Goal: Transaction & Acquisition: Purchase product/service

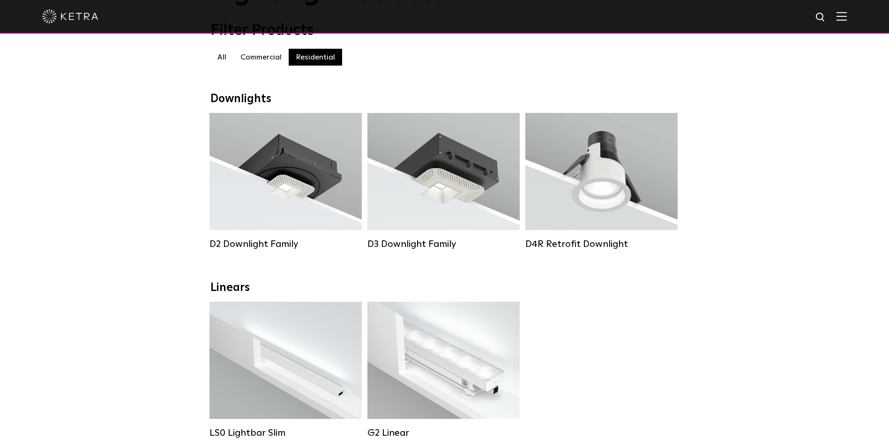
scroll to position [47, 0]
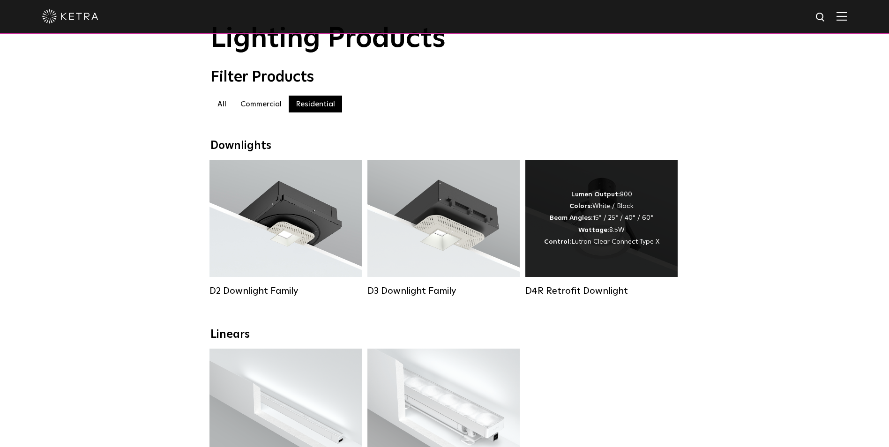
click at [595, 259] on div "Lumen Output: 800 Colors: White / Black Beam Angles: 15° / 25° / 40° / 60° Watt…" at bounding box center [601, 218] width 152 height 117
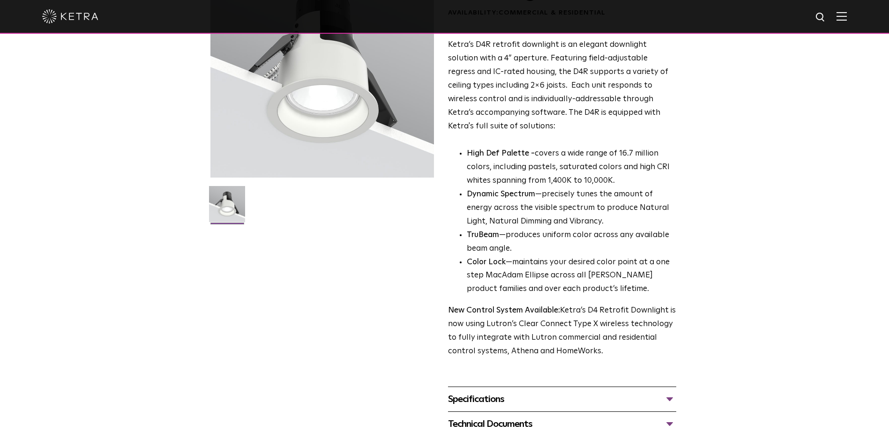
scroll to position [47, 0]
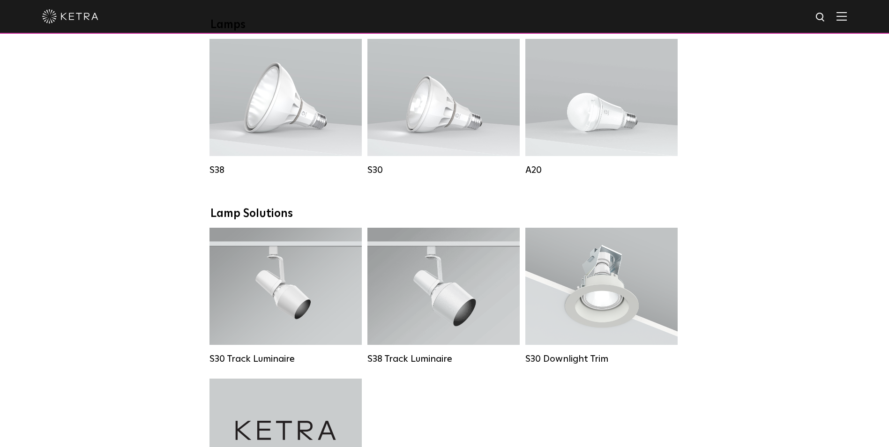
scroll to position [562, 0]
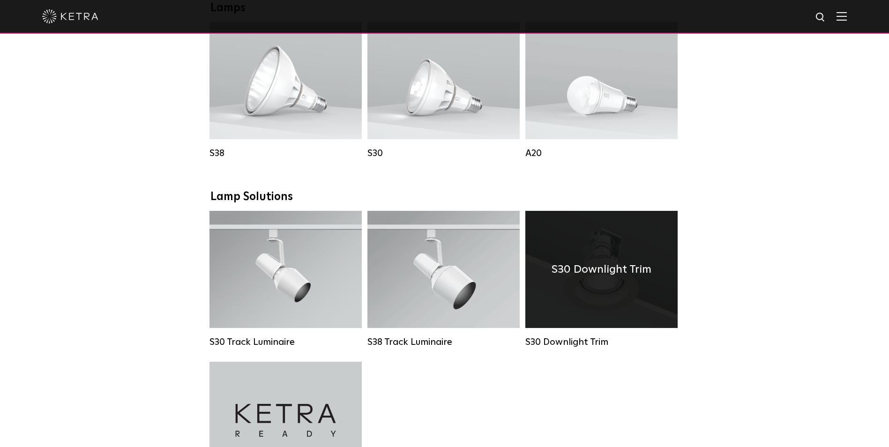
click at [613, 278] on h4 "S30 Downlight Trim" at bounding box center [601, 269] width 100 height 18
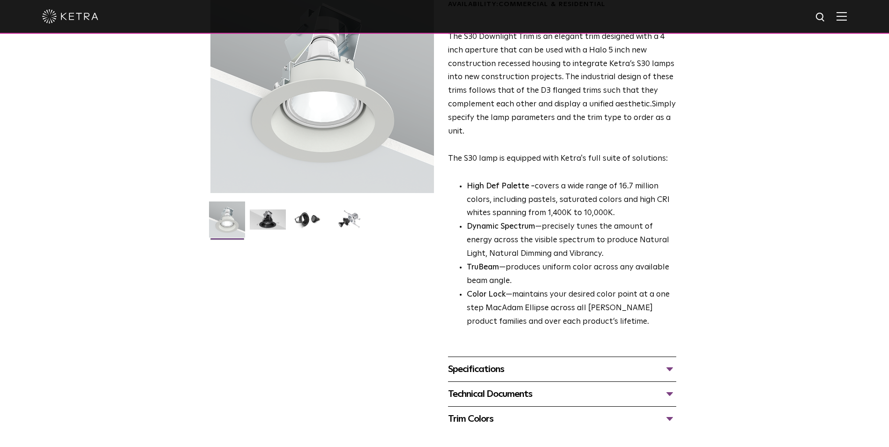
scroll to position [94, 0]
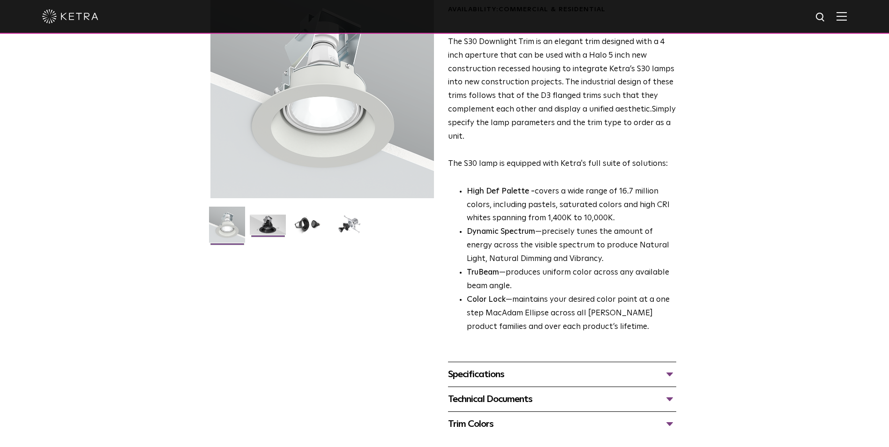
click at [259, 224] on img at bounding box center [268, 228] width 36 height 27
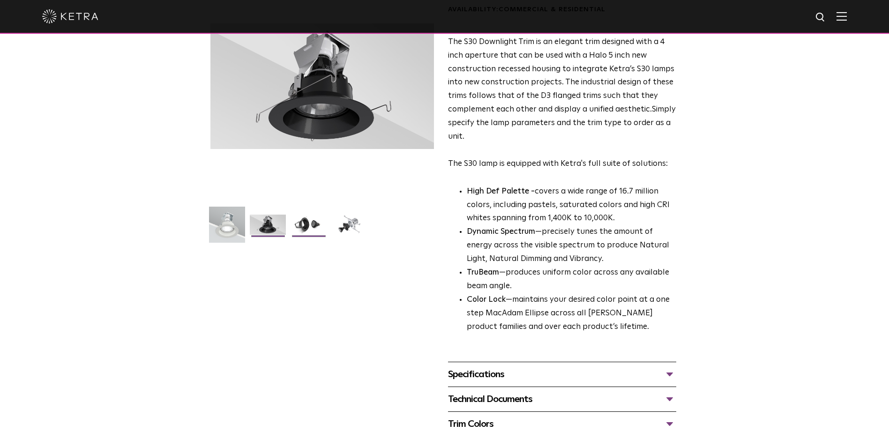
click at [320, 223] on img at bounding box center [308, 228] width 36 height 27
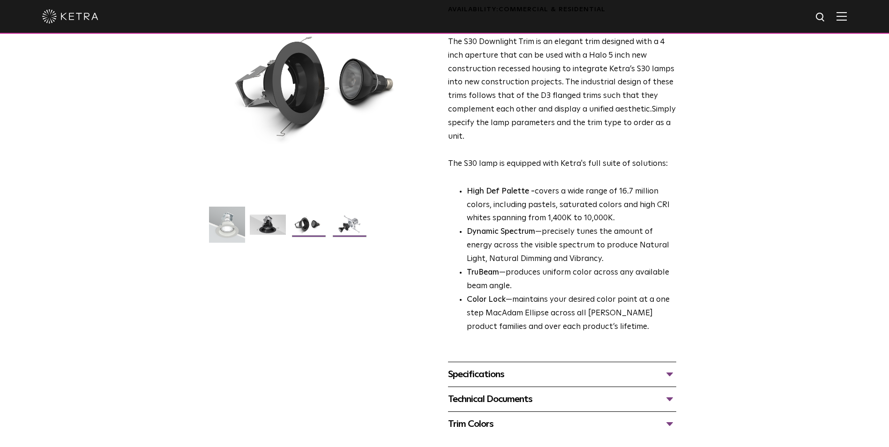
click at [345, 228] on img at bounding box center [349, 228] width 36 height 27
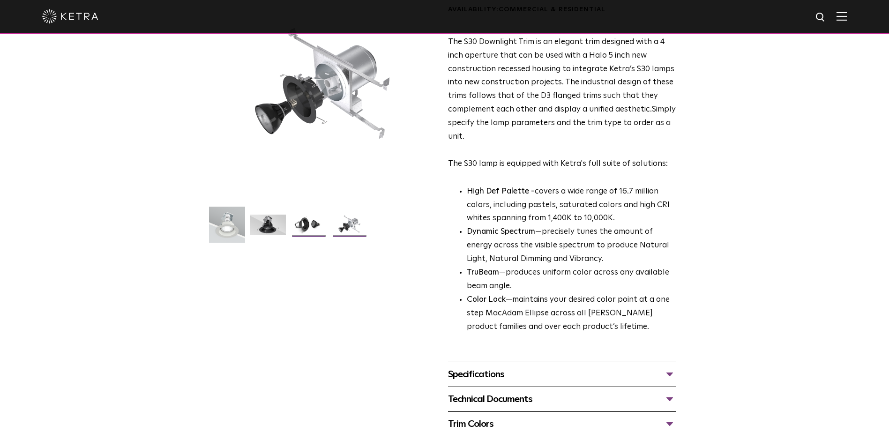
click at [304, 229] on img at bounding box center [308, 228] width 36 height 27
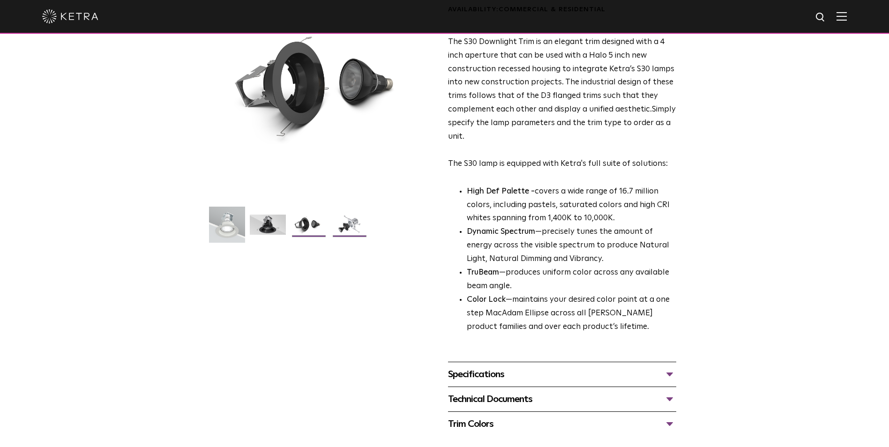
click at [354, 228] on img at bounding box center [349, 228] width 36 height 27
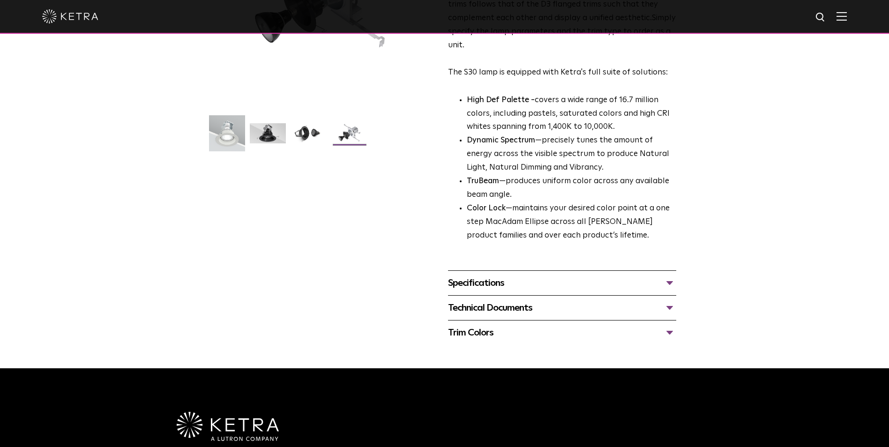
scroll to position [187, 0]
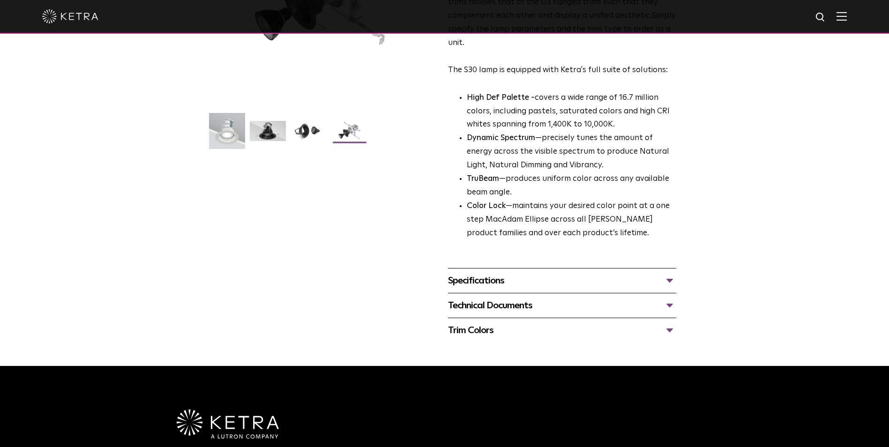
click at [673, 283] on div "Specifications" at bounding box center [562, 280] width 228 height 15
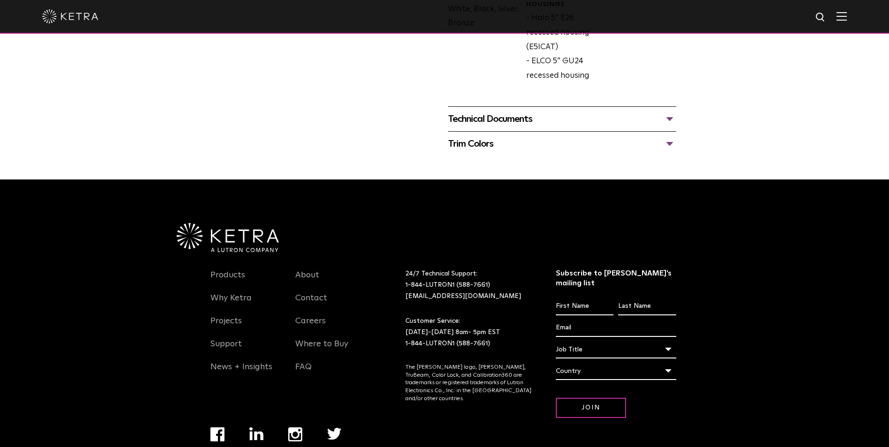
scroll to position [562, 0]
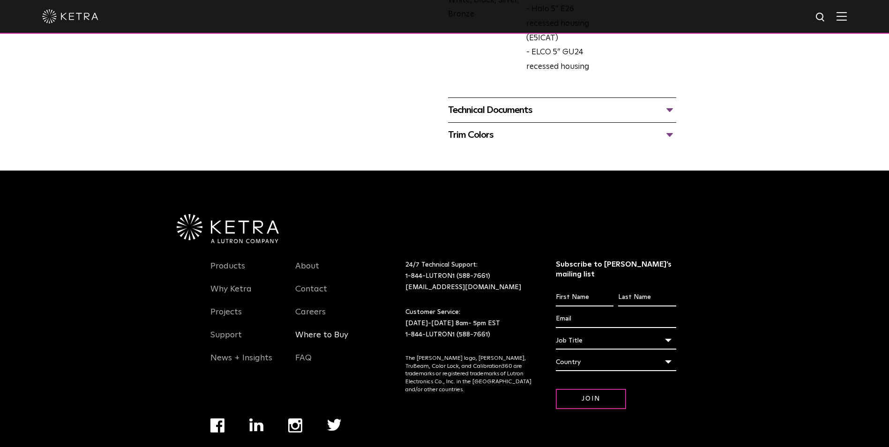
click at [316, 342] on link "Where to Buy" at bounding box center [321, 341] width 53 height 22
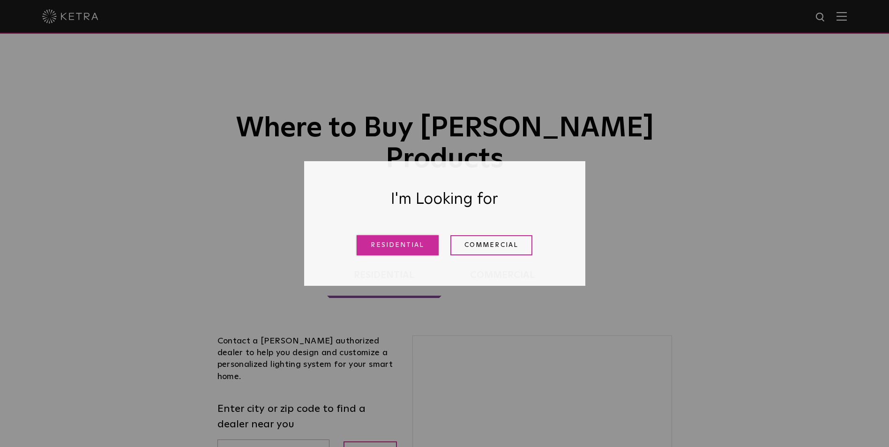
click at [399, 246] on link "Residential" at bounding box center [398, 245] width 82 height 20
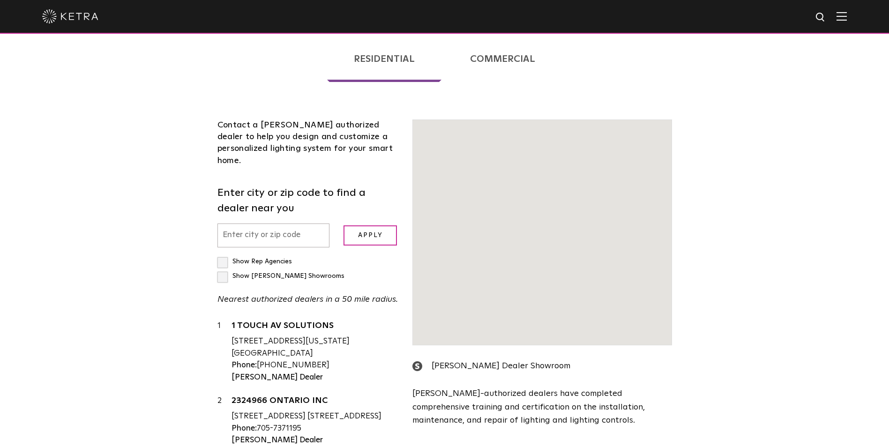
scroll to position [239, 0]
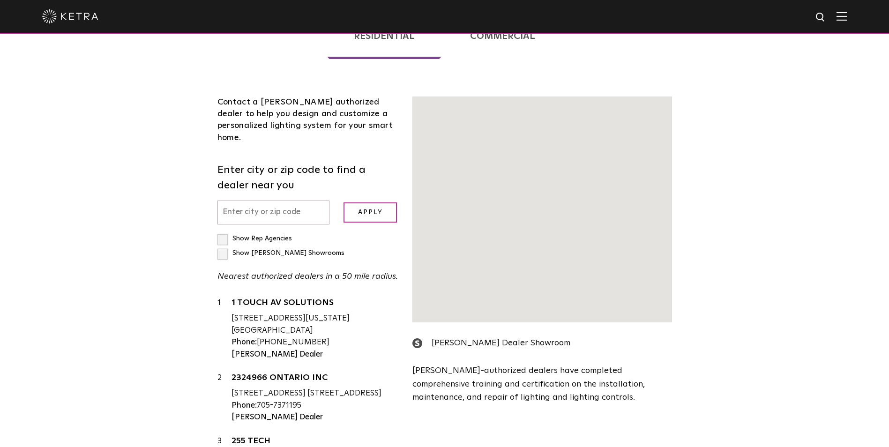
click at [282, 201] on input "text" at bounding box center [273, 213] width 112 height 24
click at [257, 201] on input "text" at bounding box center [273, 213] width 112 height 24
click at [240, 201] on input "text" at bounding box center [273, 213] width 112 height 24
